Goal: Book appointment/travel/reservation

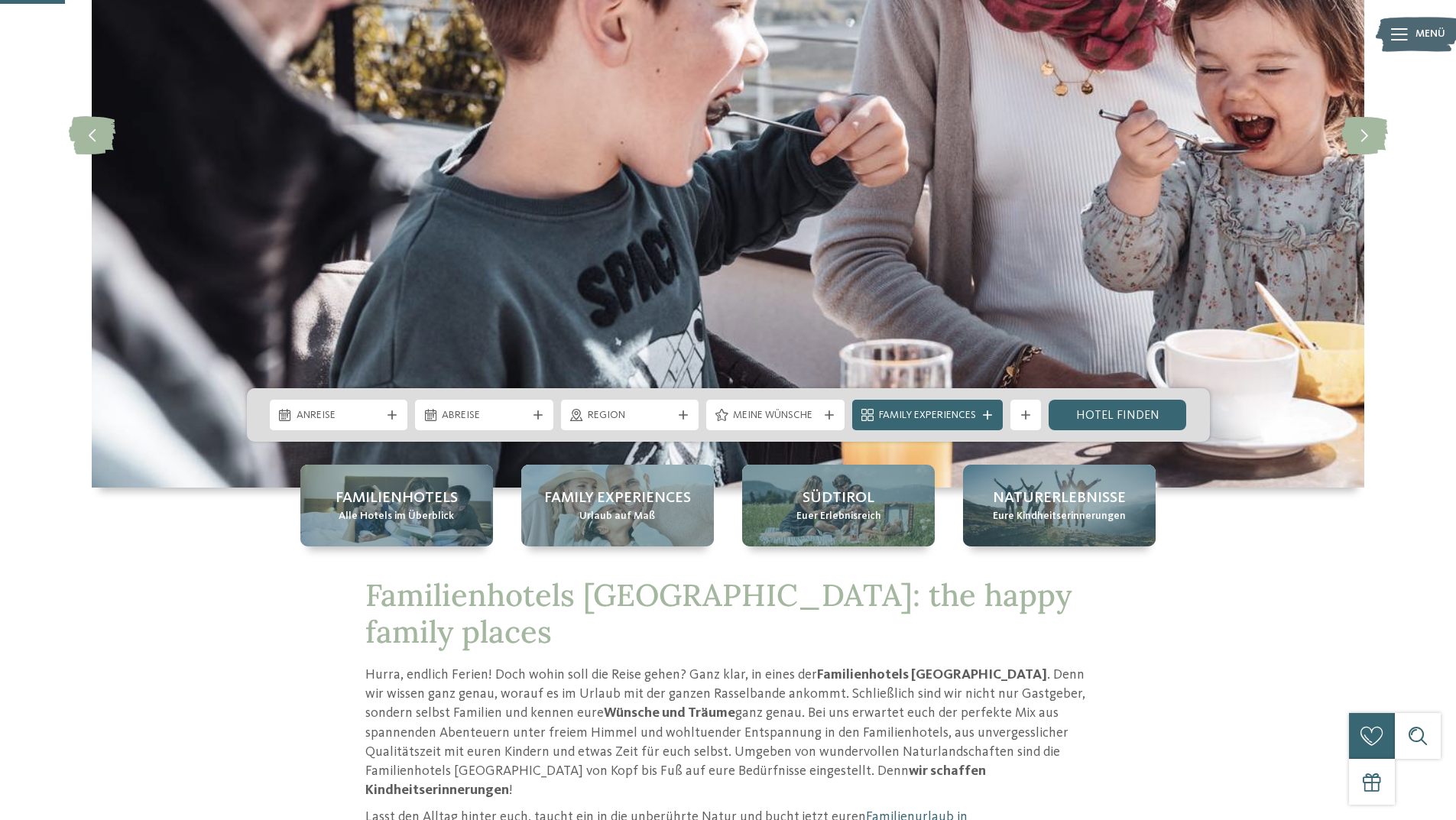
scroll to position [445, 0]
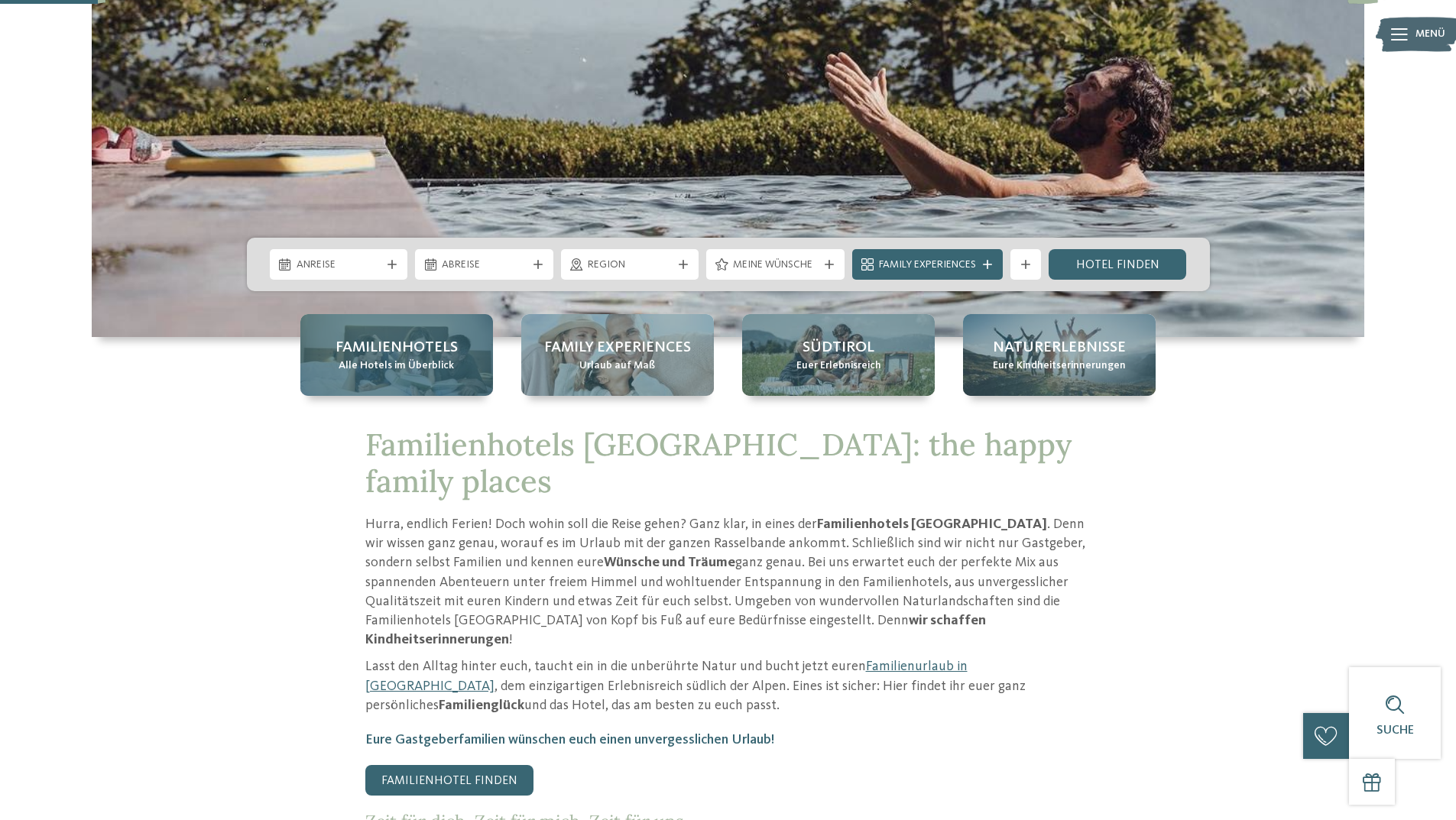
click at [399, 356] on span "Familienhotels" at bounding box center [396, 348] width 122 height 22
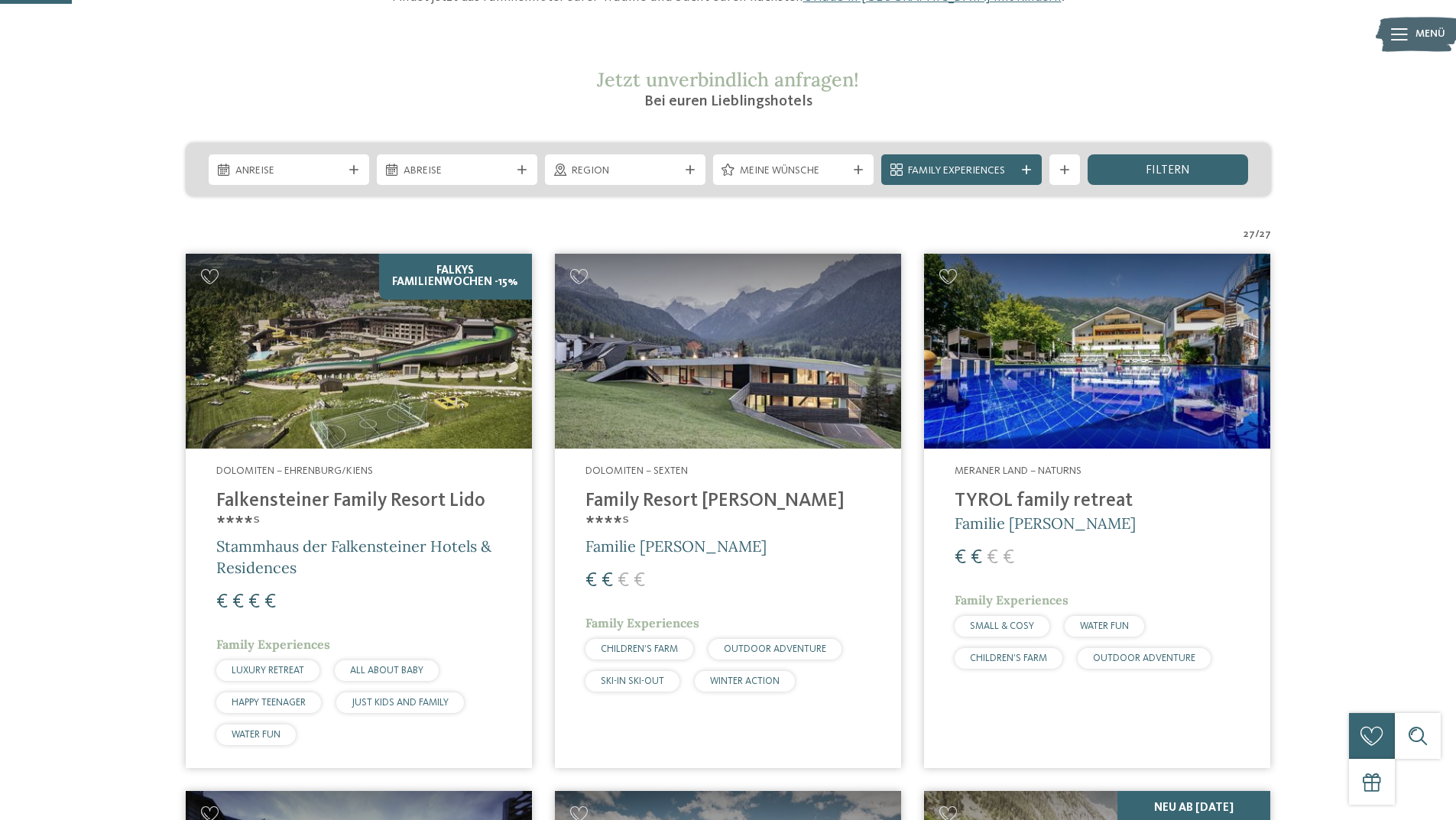
scroll to position [290, 0]
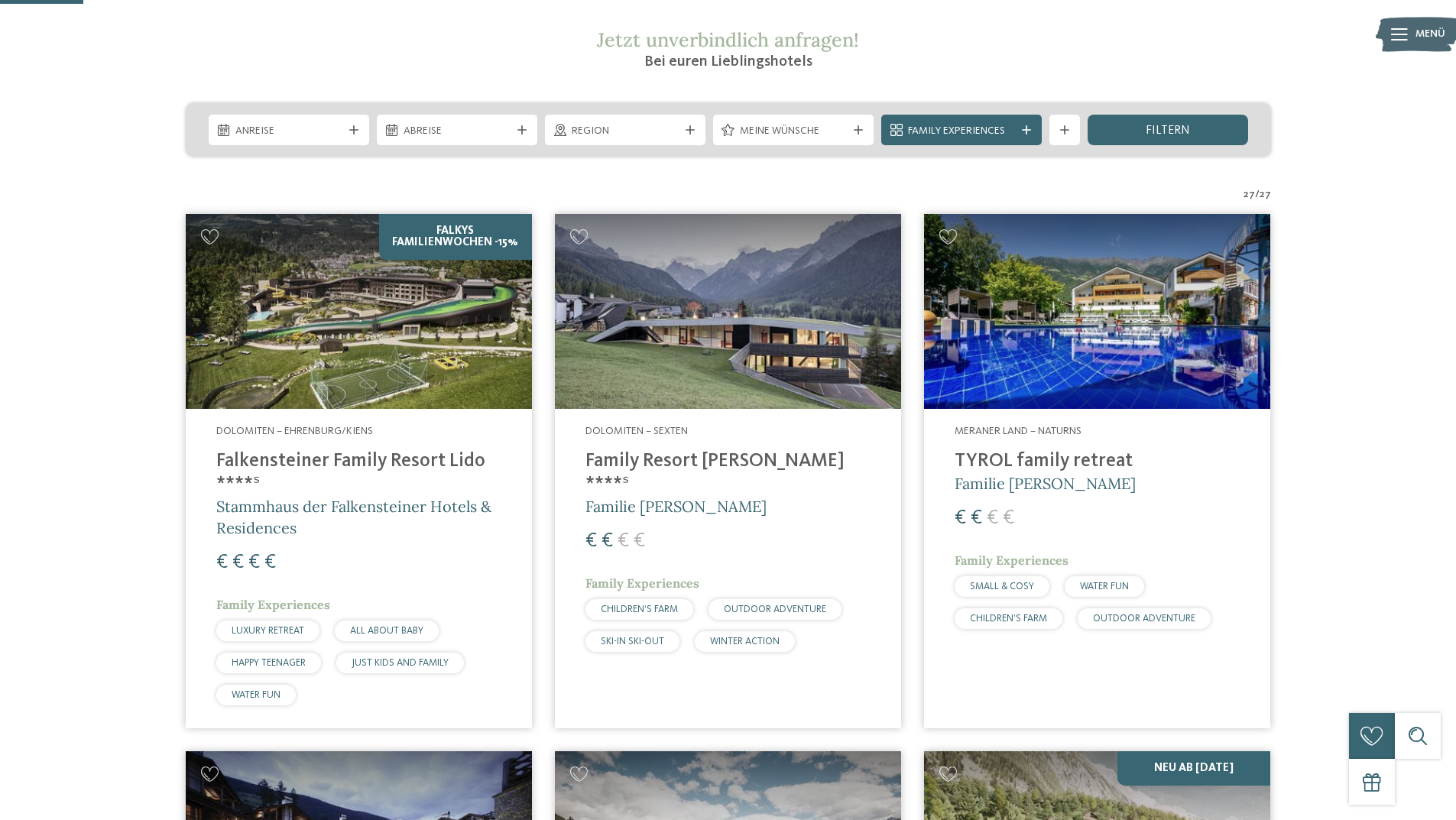
click at [1036, 380] on img at bounding box center [1097, 312] width 346 height 195
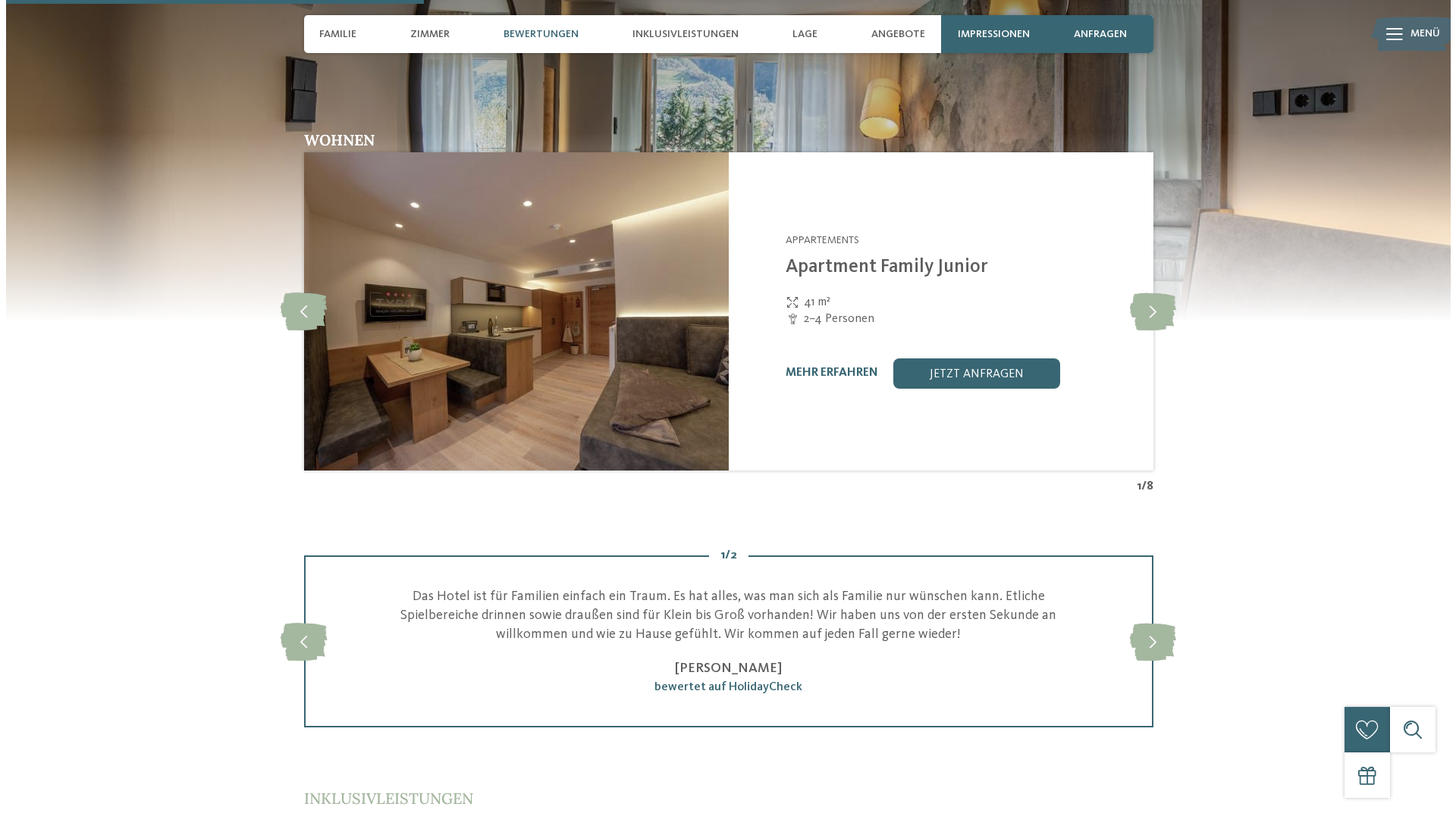
scroll to position [1442, 0]
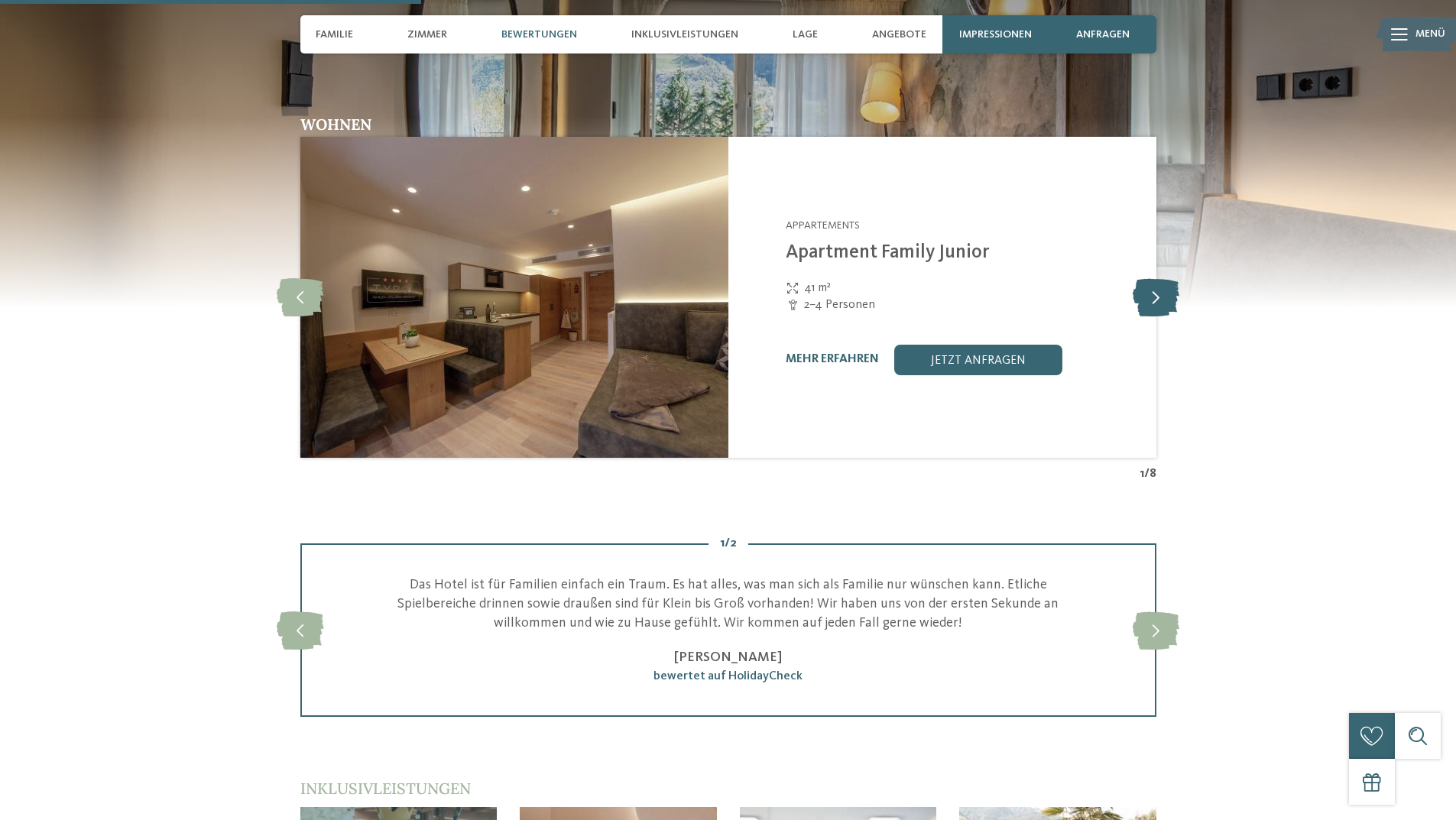
click at [1152, 299] on icon at bounding box center [1155, 297] width 46 height 38
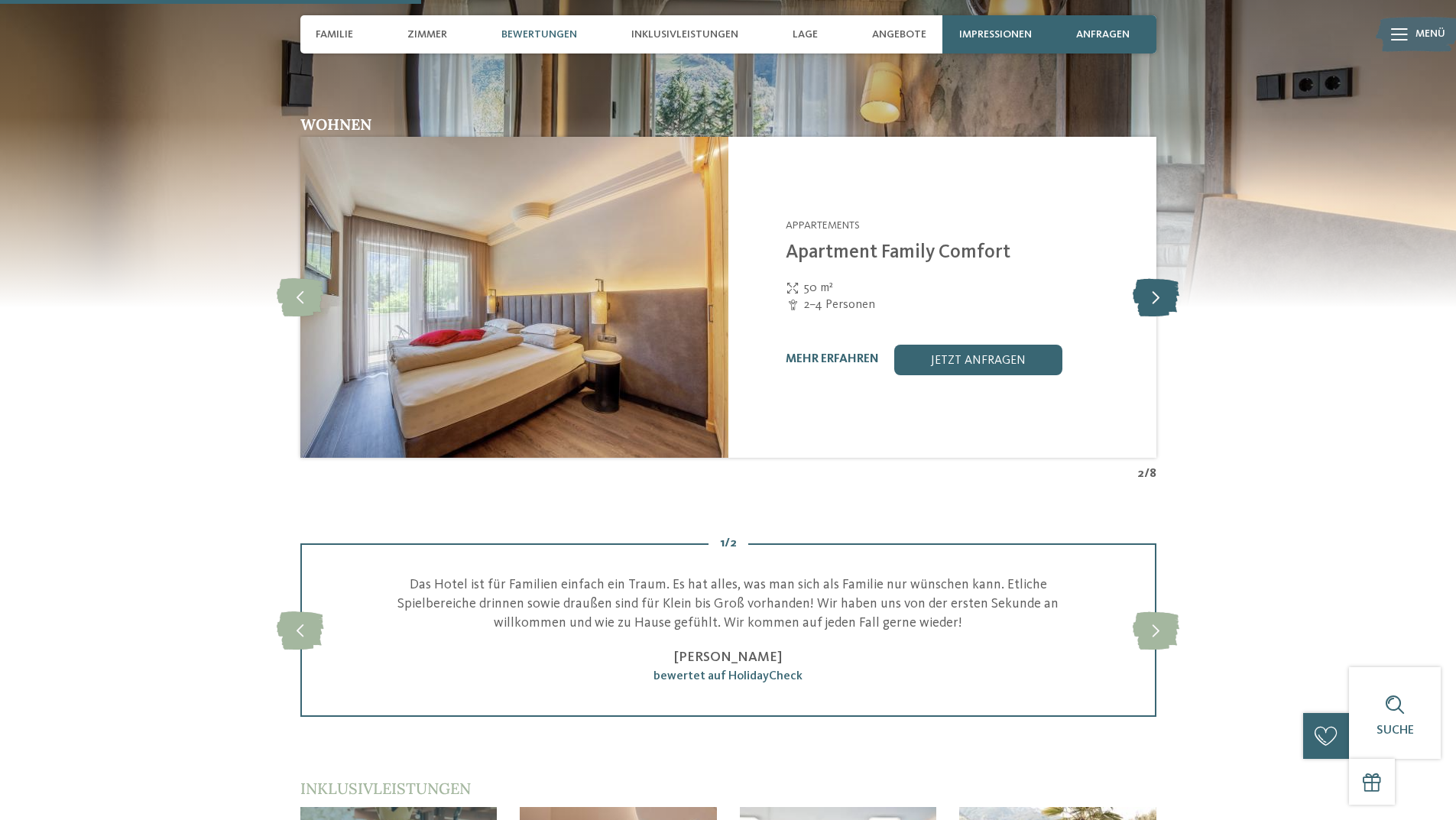
click at [1151, 299] on icon at bounding box center [1155, 297] width 46 height 38
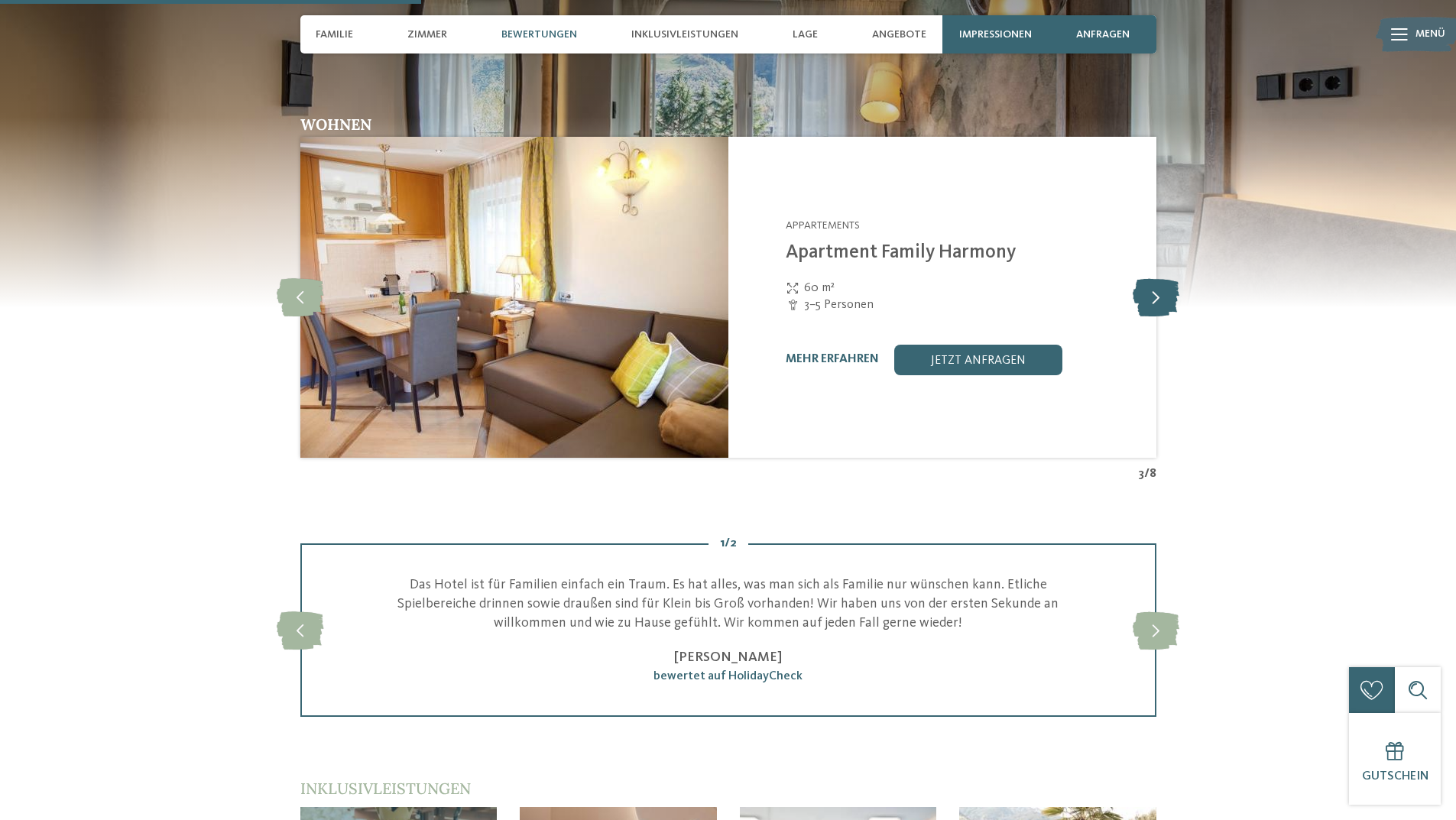
click at [1151, 299] on icon at bounding box center [1155, 297] width 46 height 38
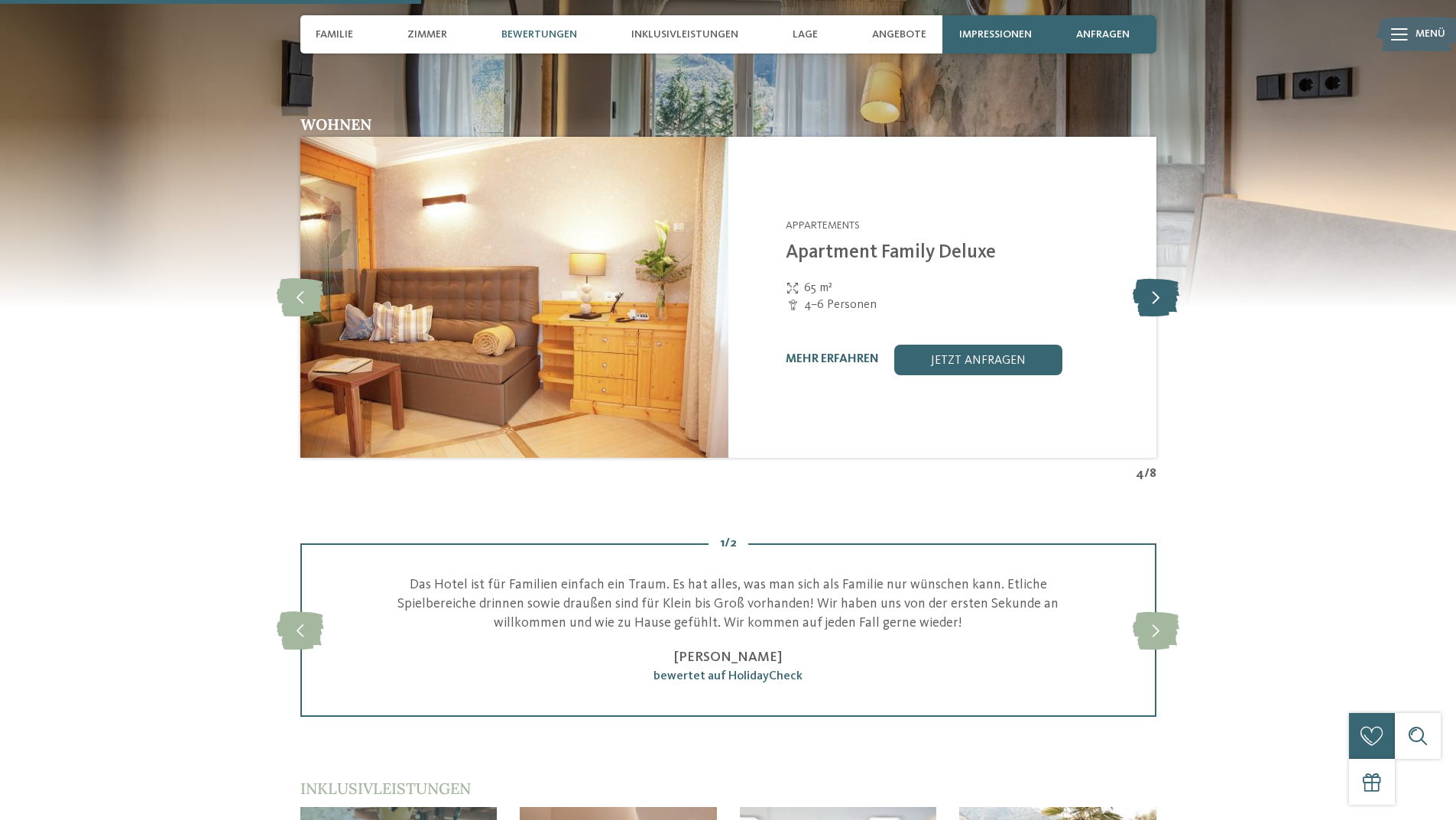
click at [1151, 299] on icon at bounding box center [1155, 297] width 46 height 38
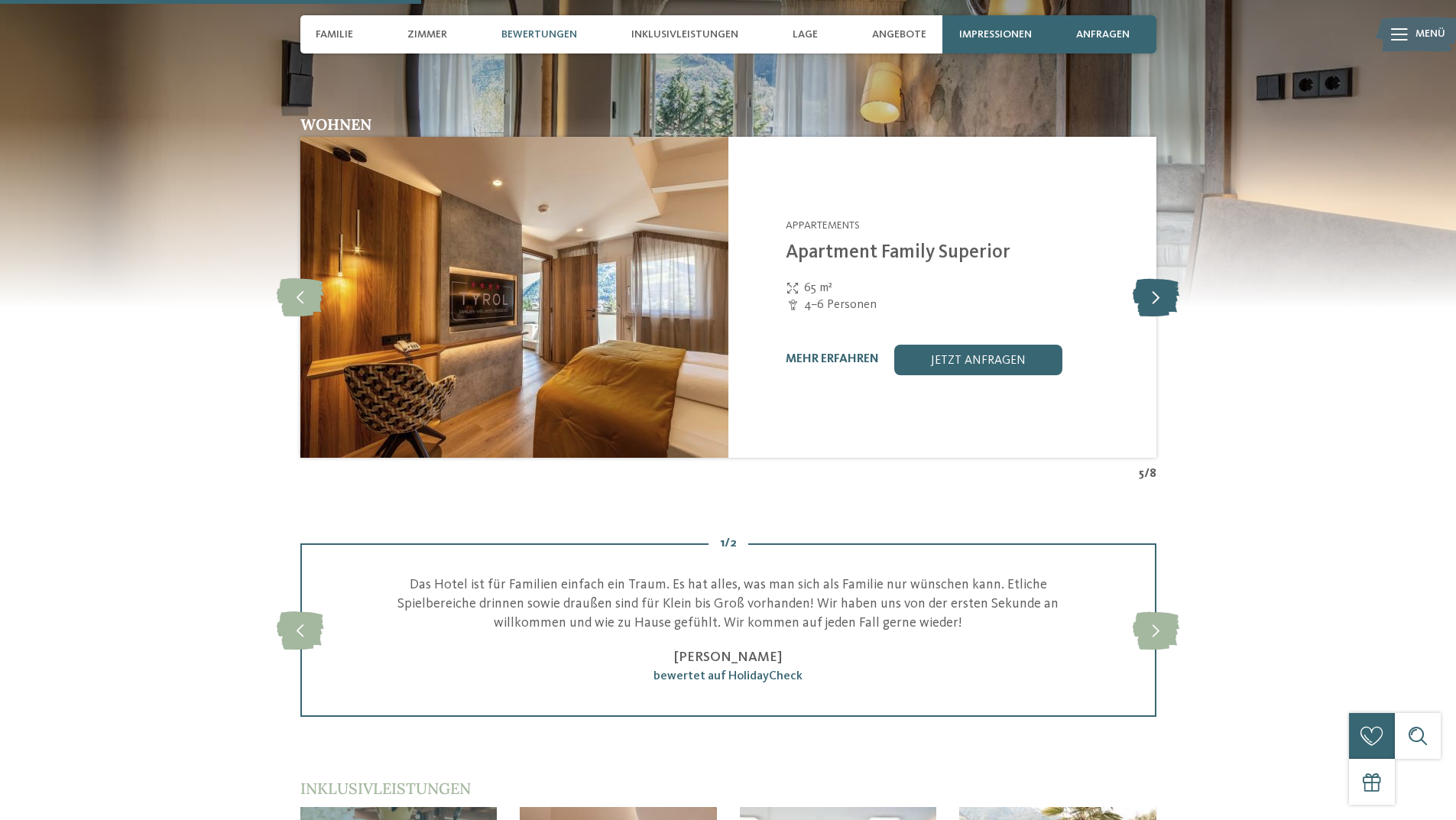
click at [1151, 299] on icon at bounding box center [1155, 297] width 46 height 38
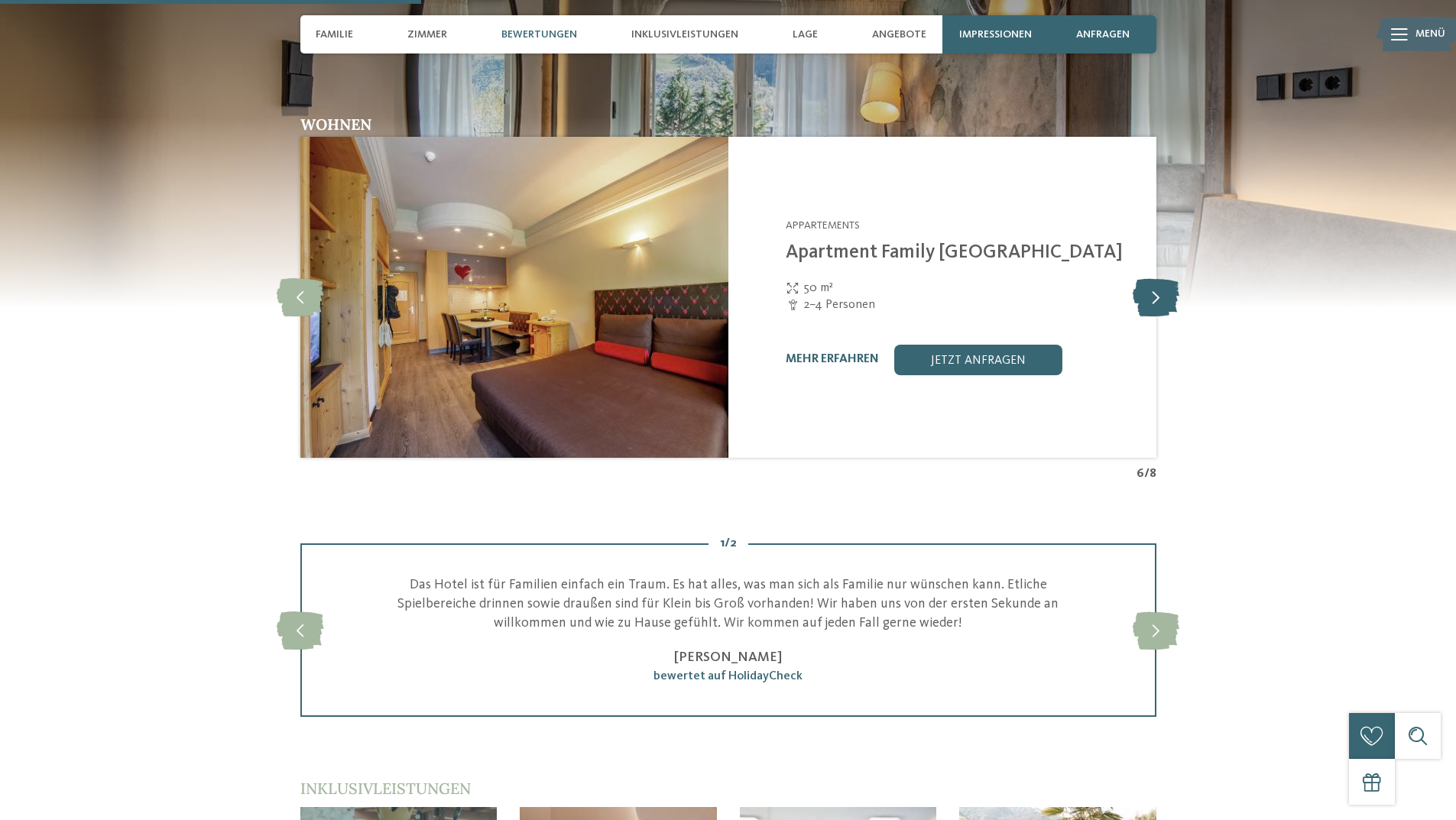
click at [1151, 299] on icon at bounding box center [1155, 297] width 46 height 38
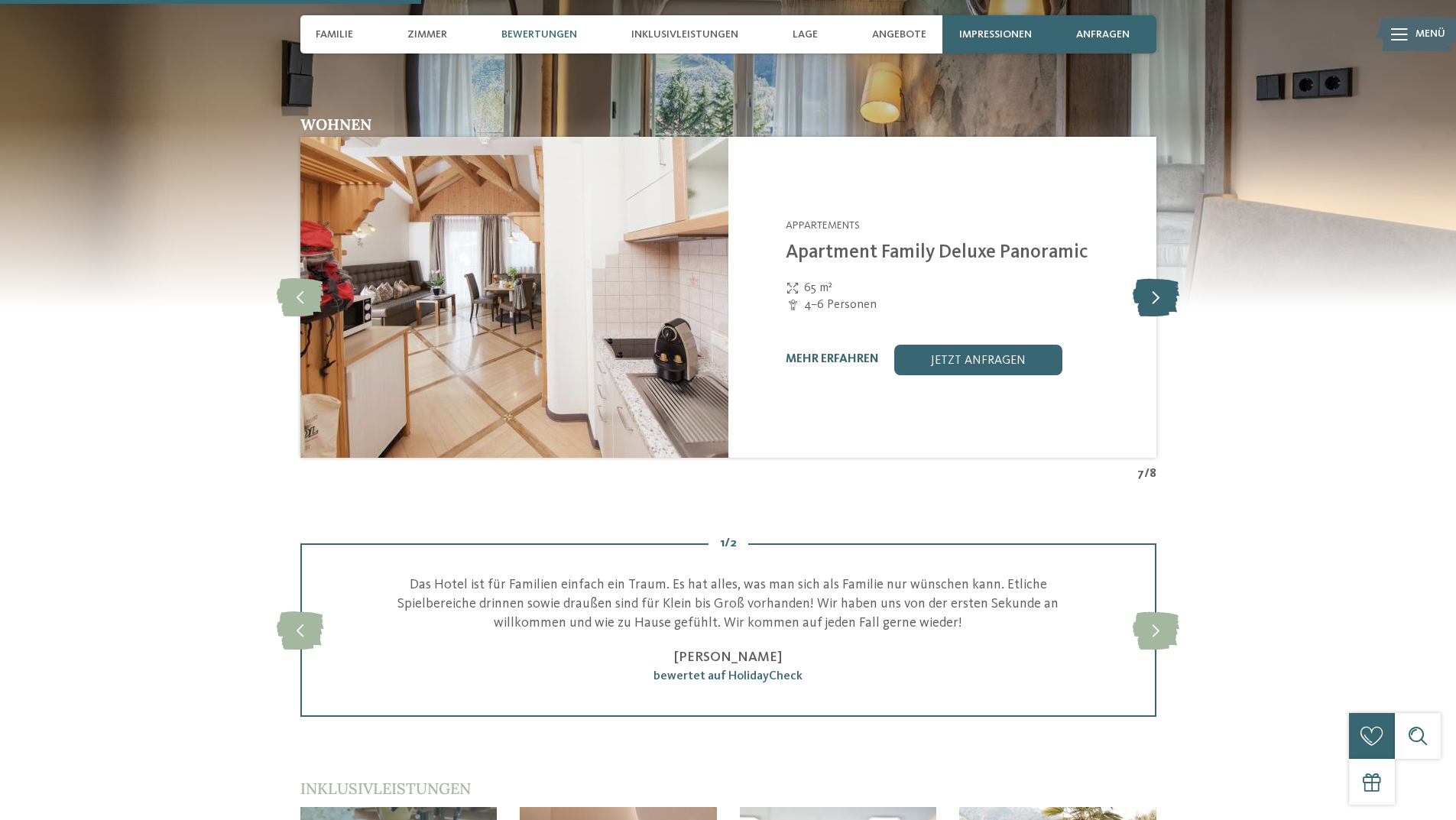
click at [1151, 299] on icon at bounding box center [1155, 297] width 46 height 38
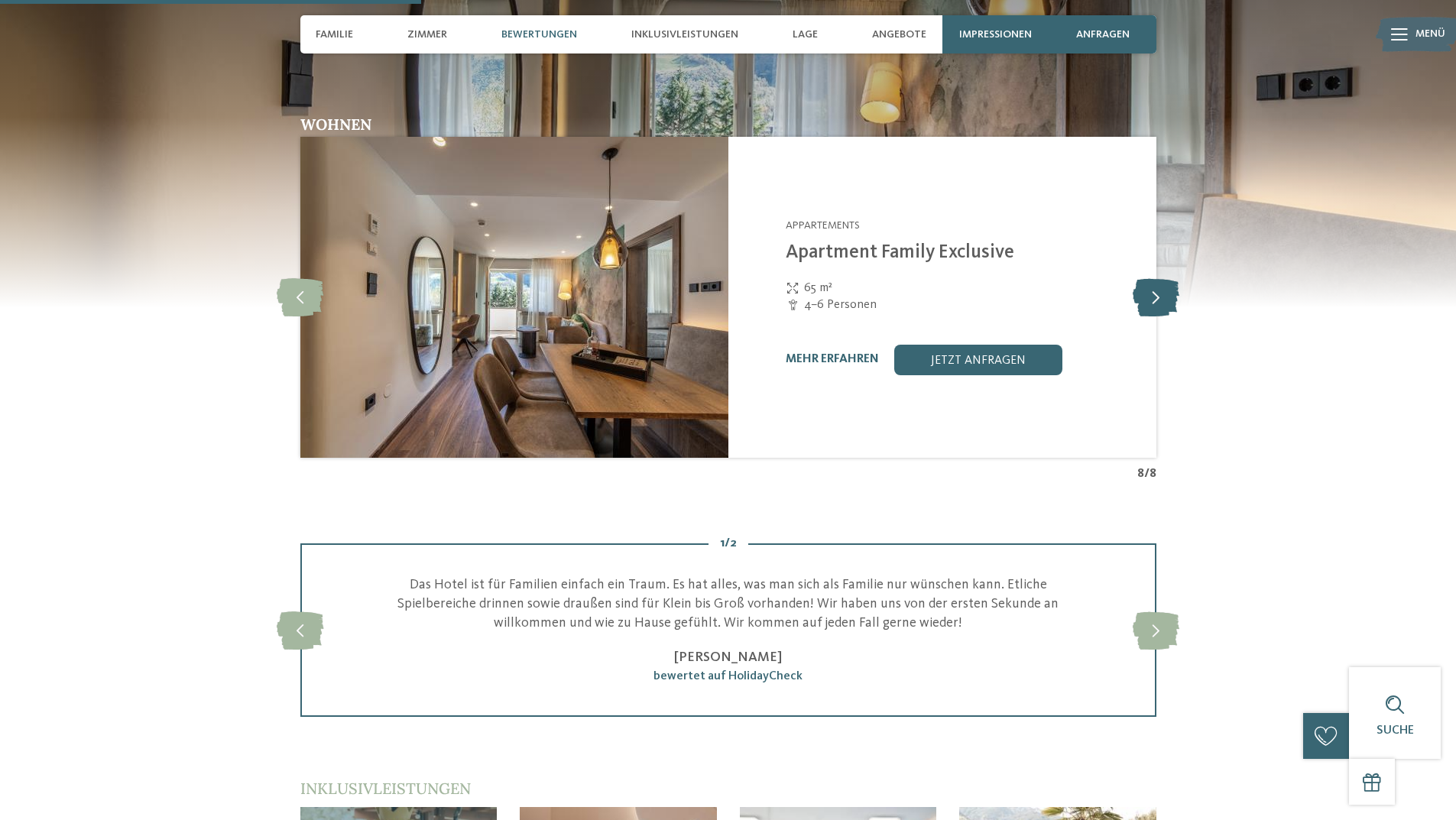
click at [1151, 299] on icon at bounding box center [1155, 297] width 46 height 38
